Goal: Information Seeking & Learning: Check status

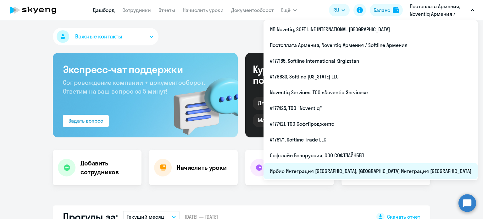
select select "30"
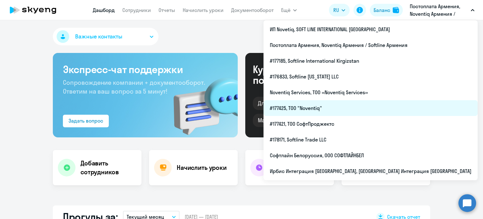
click at [373, 108] on li "#177425, ТОО "Noventiq"" at bounding box center [371, 108] width 214 height 16
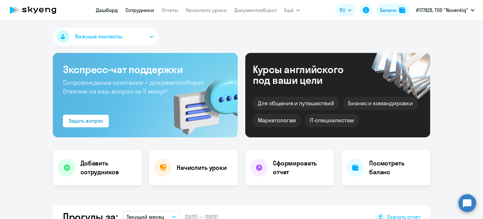
click at [137, 12] on link "Сотрудники" at bounding box center [140, 10] width 29 height 6
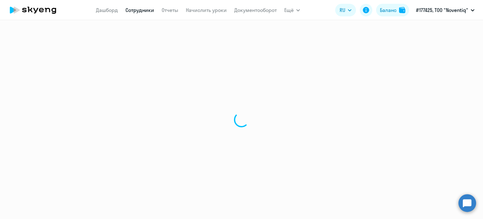
select select "30"
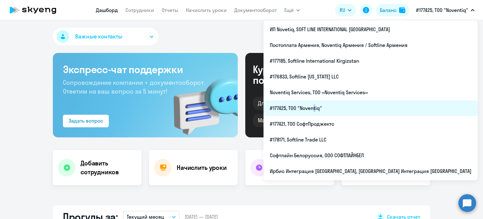
click at [373, 111] on li "#177425, ТОО "Noventiq"" at bounding box center [371, 108] width 214 height 16
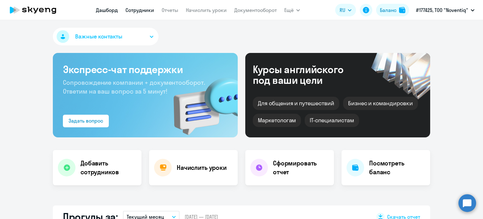
click at [142, 9] on link "Сотрудники" at bounding box center [140, 10] width 29 height 6
select select "30"
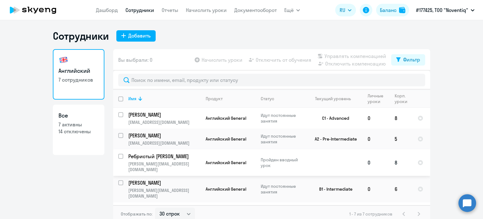
click at [267, 163] on p "Пройден вводный урок" at bounding box center [282, 162] width 43 height 11
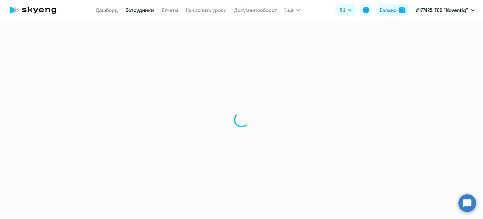
select select "english"
